Goal: Transaction & Acquisition: Subscribe to service/newsletter

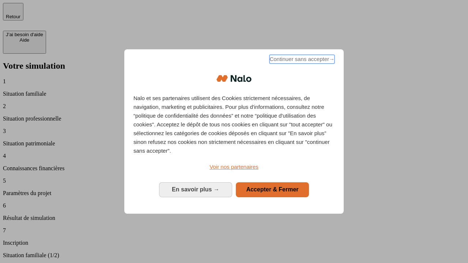
click at [301, 60] on span "Continuer sans accepter →" at bounding box center [301, 59] width 65 height 9
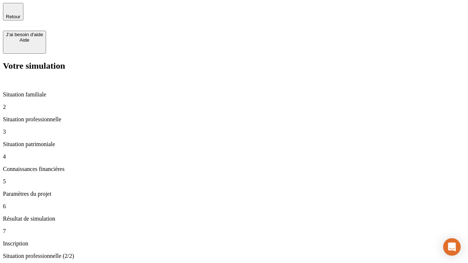
type input "30 000"
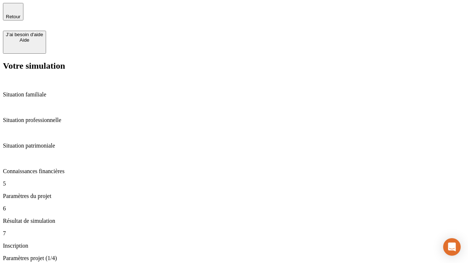
type input "25"
type input "64"
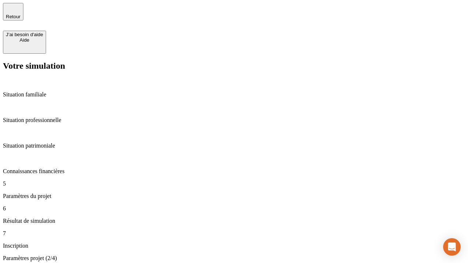
type input "1 000"
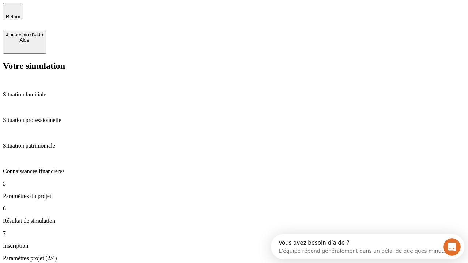
type input "640"
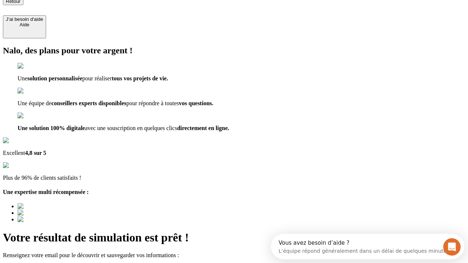
type input "[EMAIL_ADDRESS][PERSON_NAME][DOMAIN_NAME]"
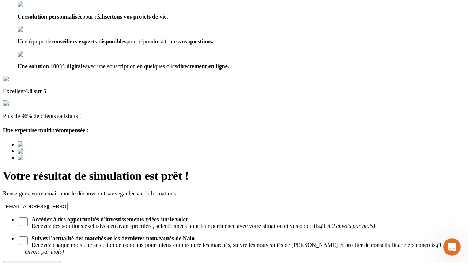
scroll to position [71, 0]
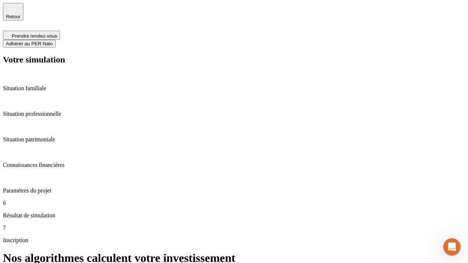
scroll to position [3, 0]
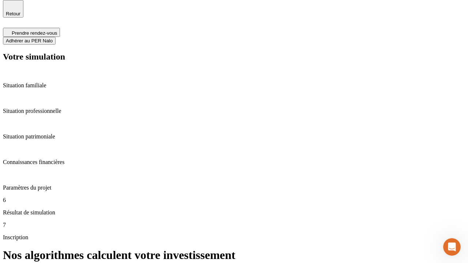
click at [53, 38] on span "Adhérer au PER Nalo" at bounding box center [29, 40] width 47 height 5
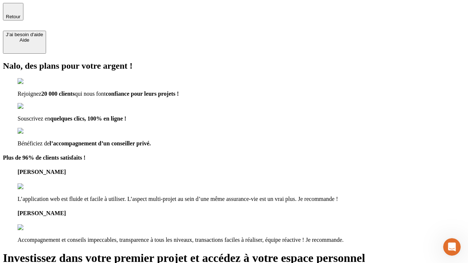
type input "[EMAIL_ADDRESS][PERSON_NAME][DOMAIN_NAME]"
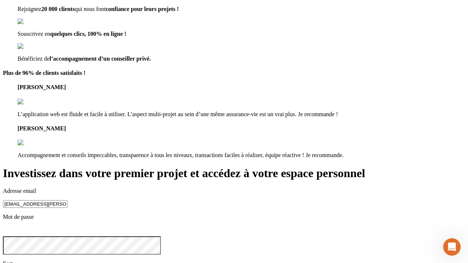
scroll to position [1, 0]
